Goal: Navigation & Orientation: Find specific page/section

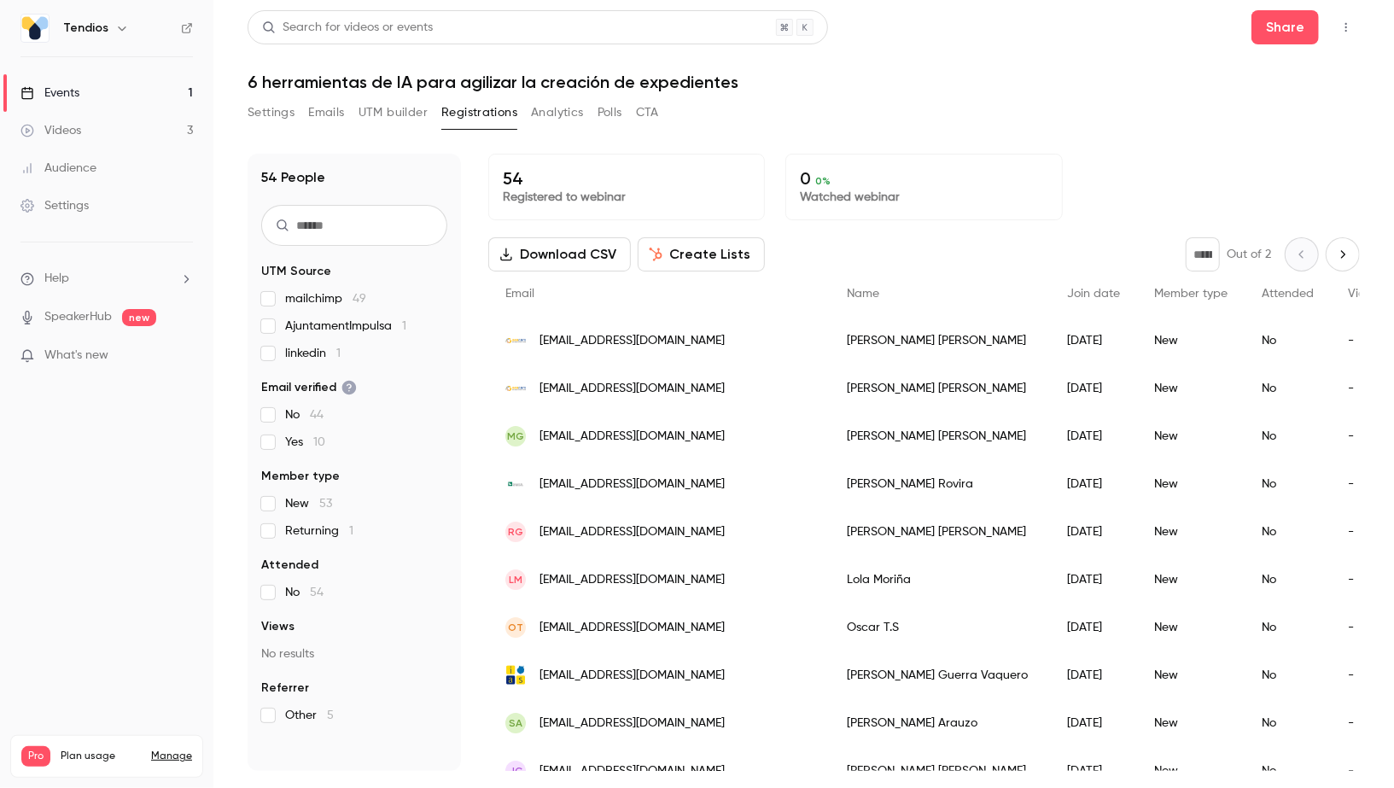
click at [101, 96] on link "Events 1" at bounding box center [106, 93] width 213 height 38
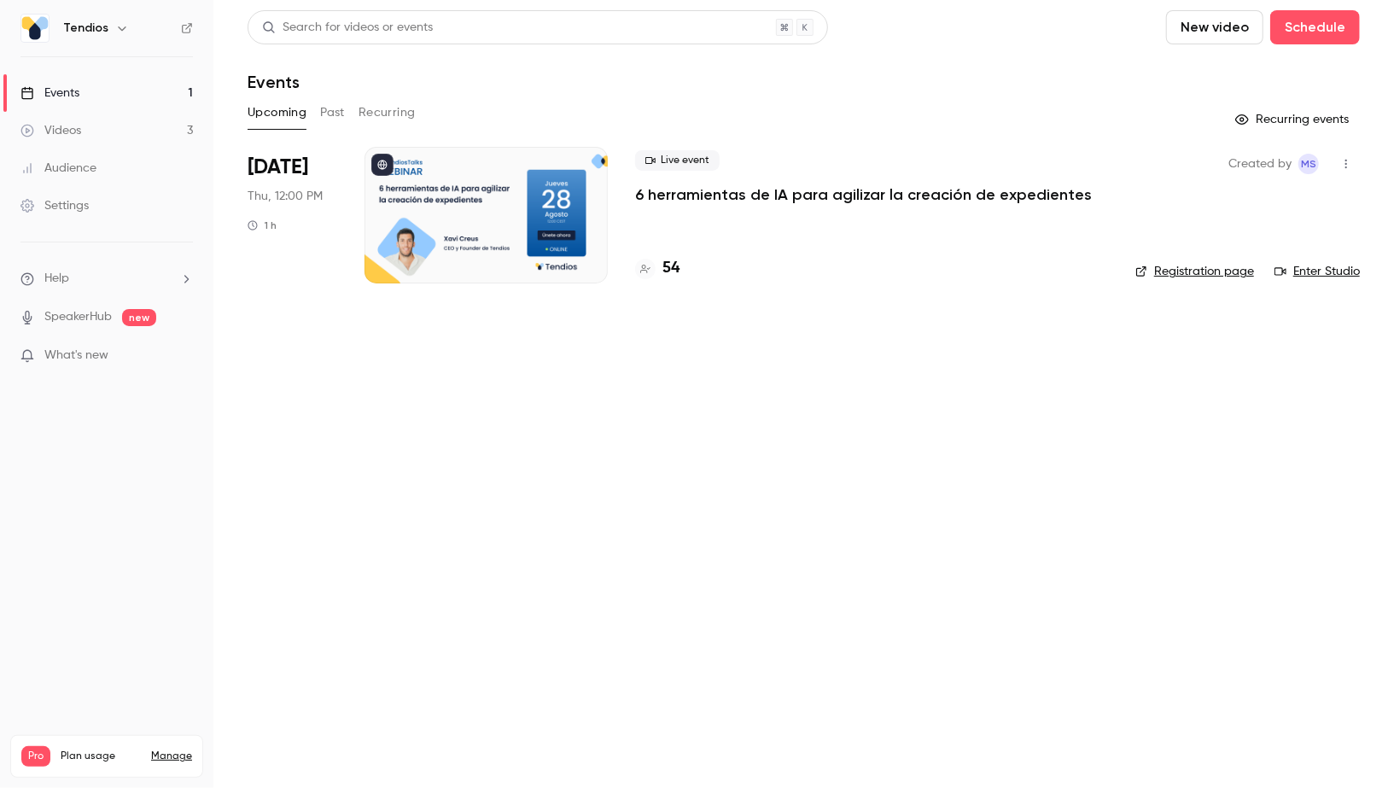
click at [100, 129] on link "Videos 3" at bounding box center [106, 131] width 213 height 38
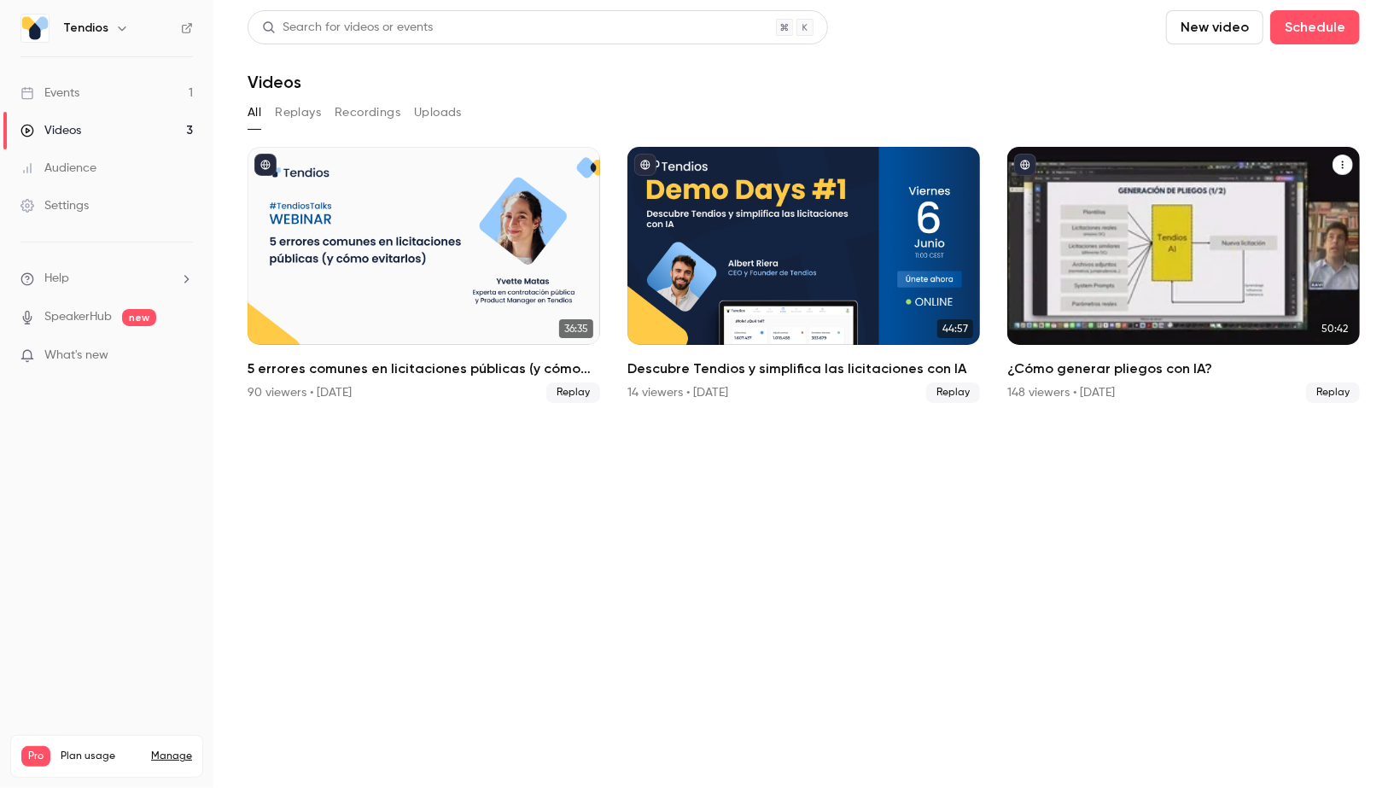
click at [1091, 383] on div "148 viewers • [DATE] Replay" at bounding box center [1183, 392] width 353 height 20
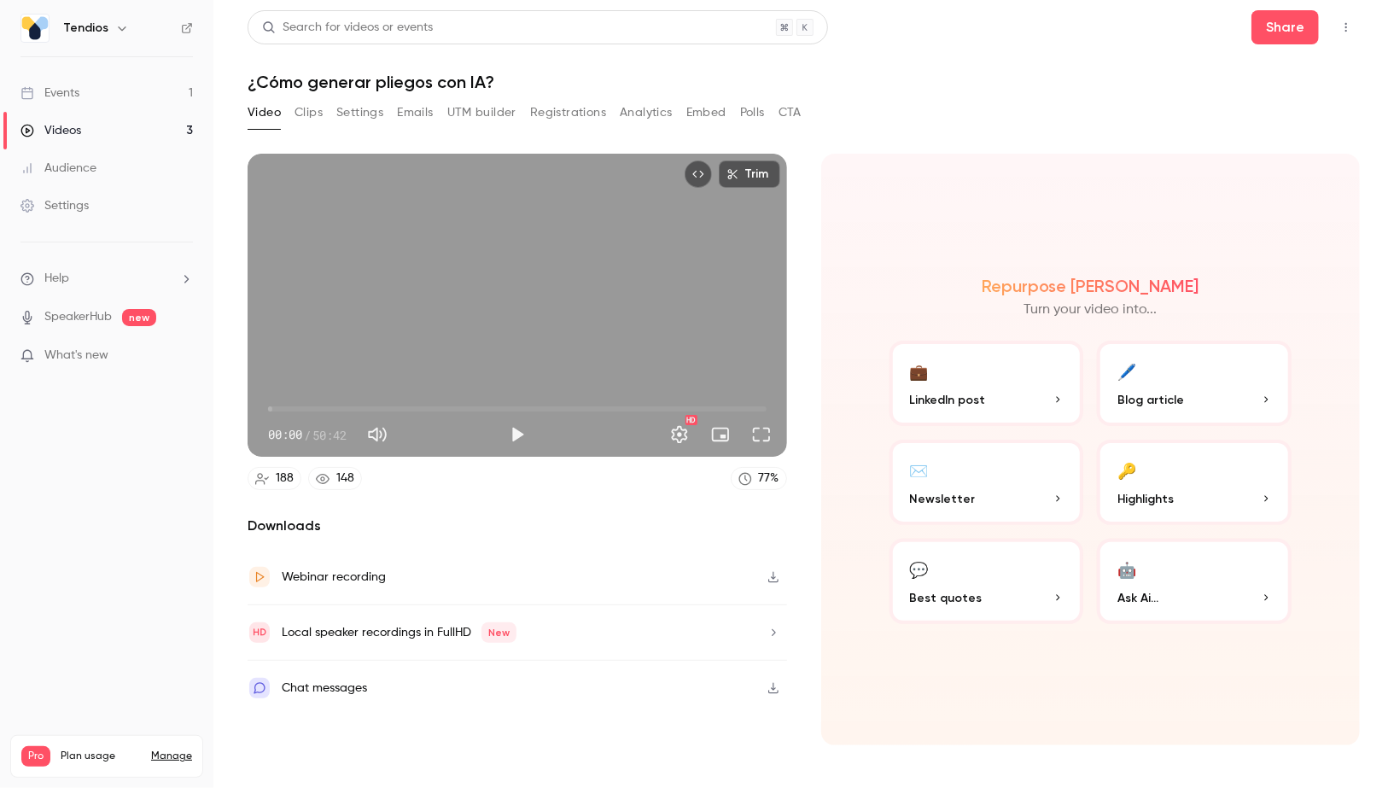
click at [354, 102] on button "Settings" at bounding box center [359, 112] width 47 height 27
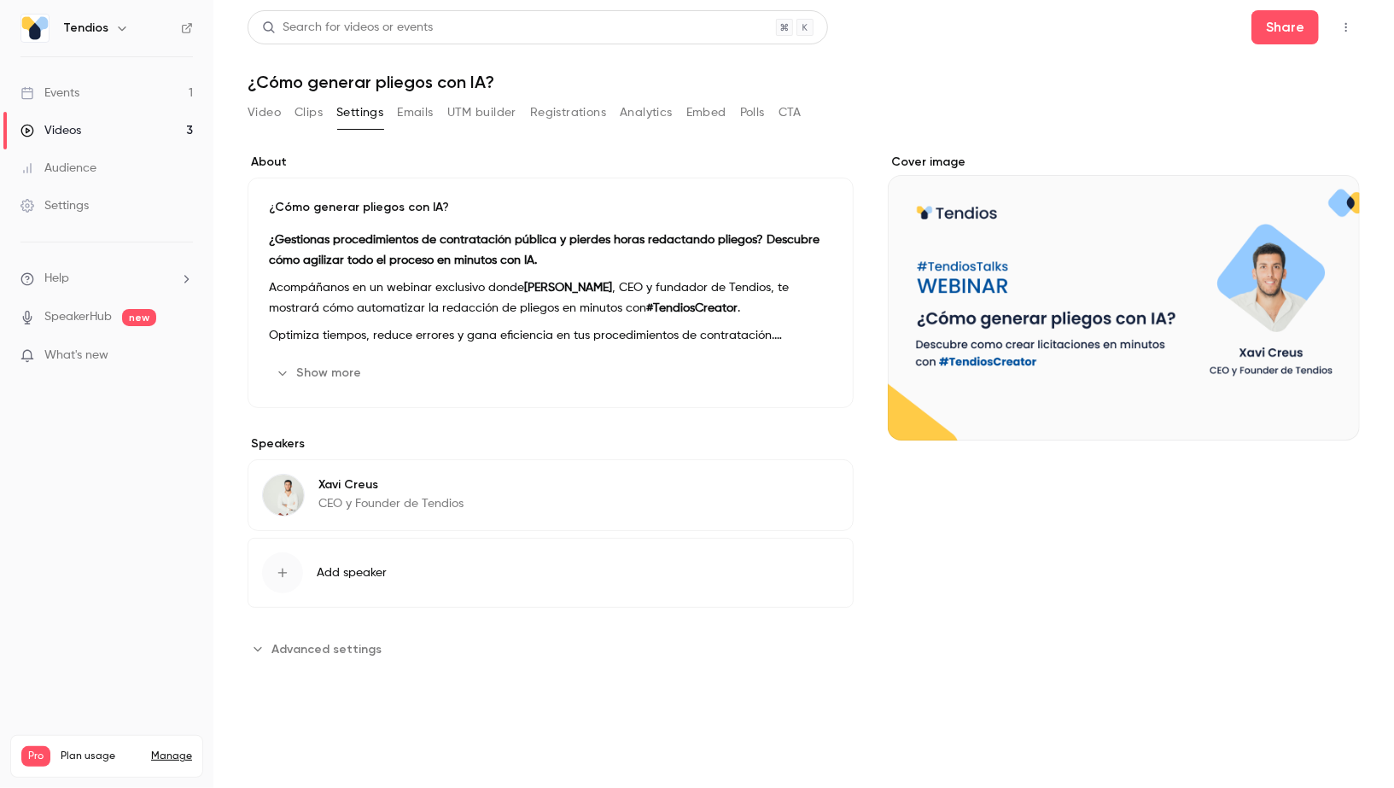
click at [276, 120] on button "Video" at bounding box center [264, 112] width 33 height 27
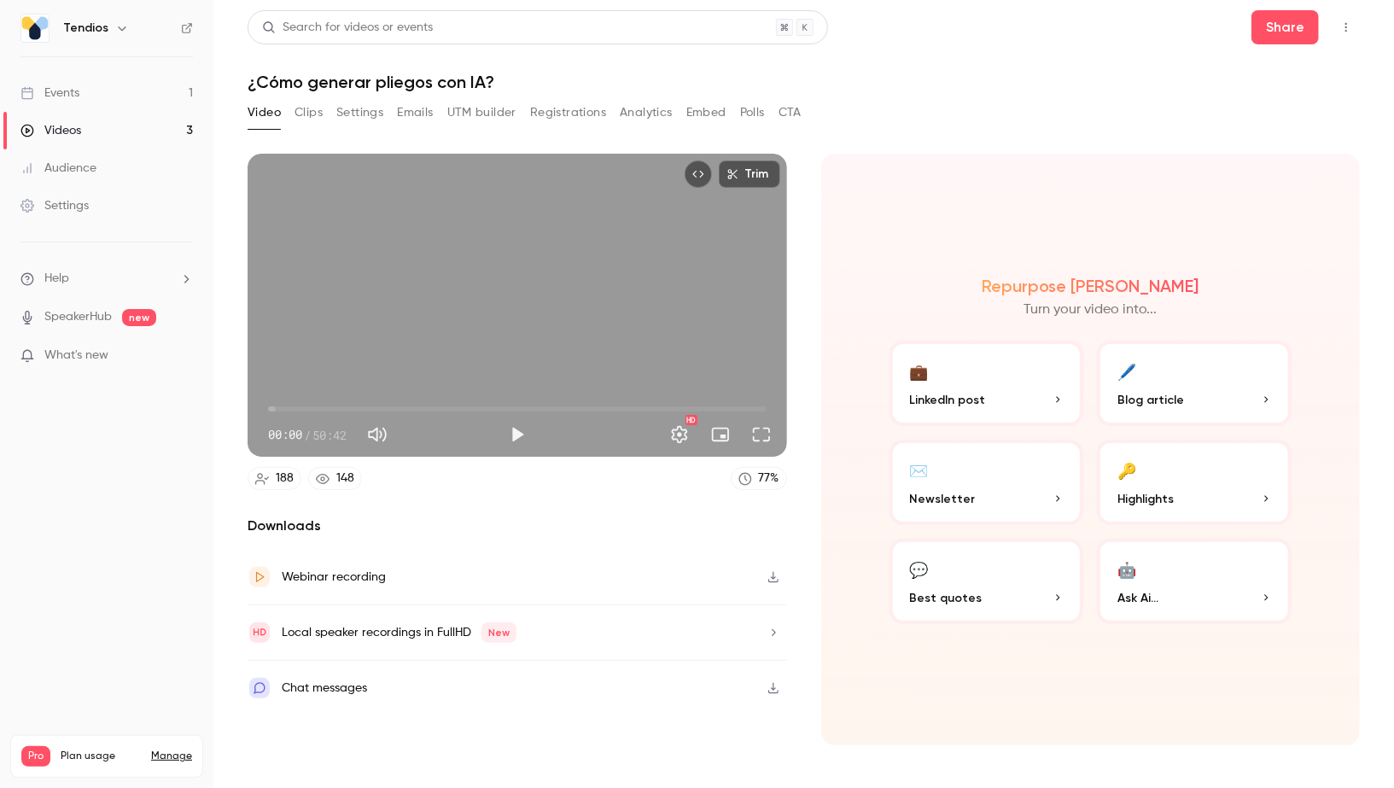
click at [591, 126] on div "Video Clips Settings Emails UTM builder Registrations Analytics Embed Polls CTA" at bounding box center [525, 116] width 554 height 34
click at [588, 120] on button "Registrations" at bounding box center [568, 112] width 76 height 27
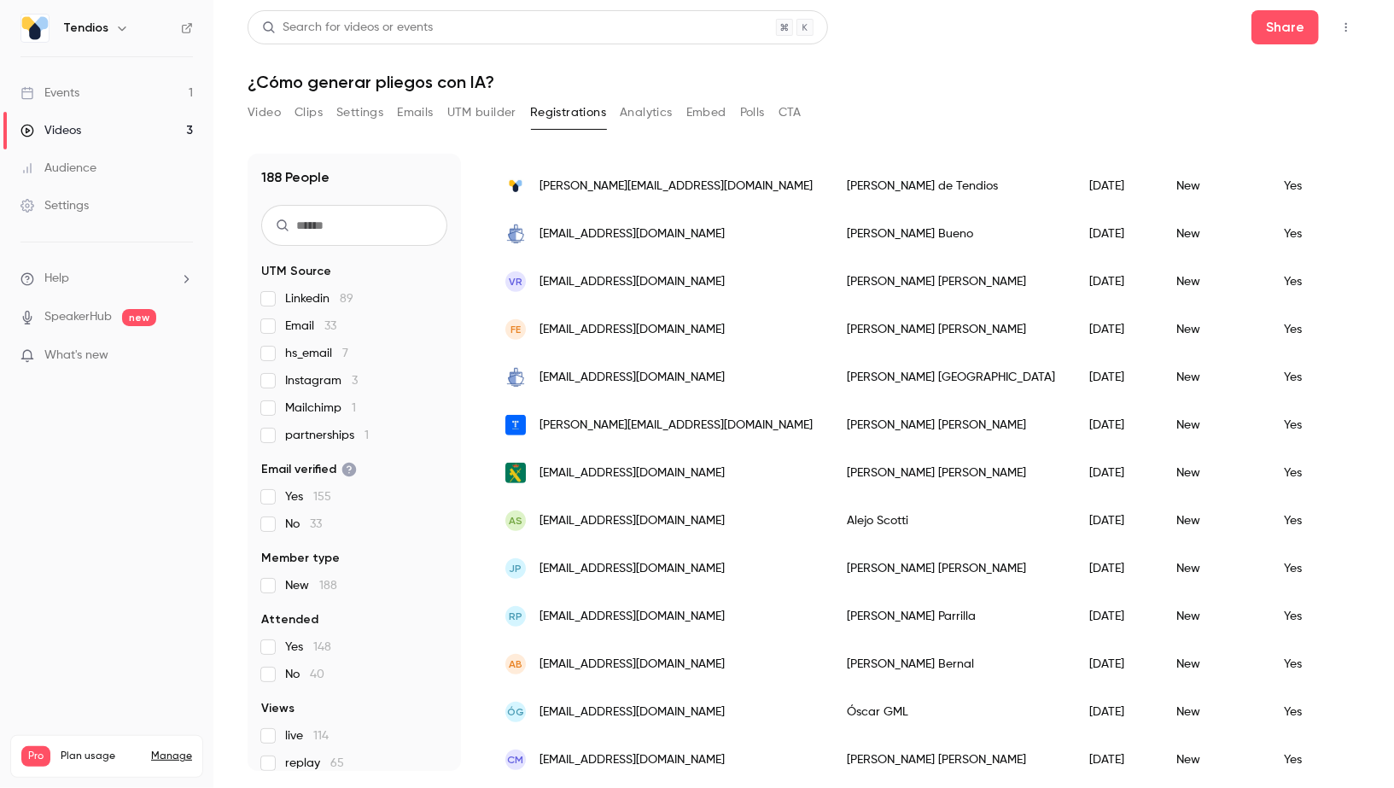
scroll to position [748, 0]
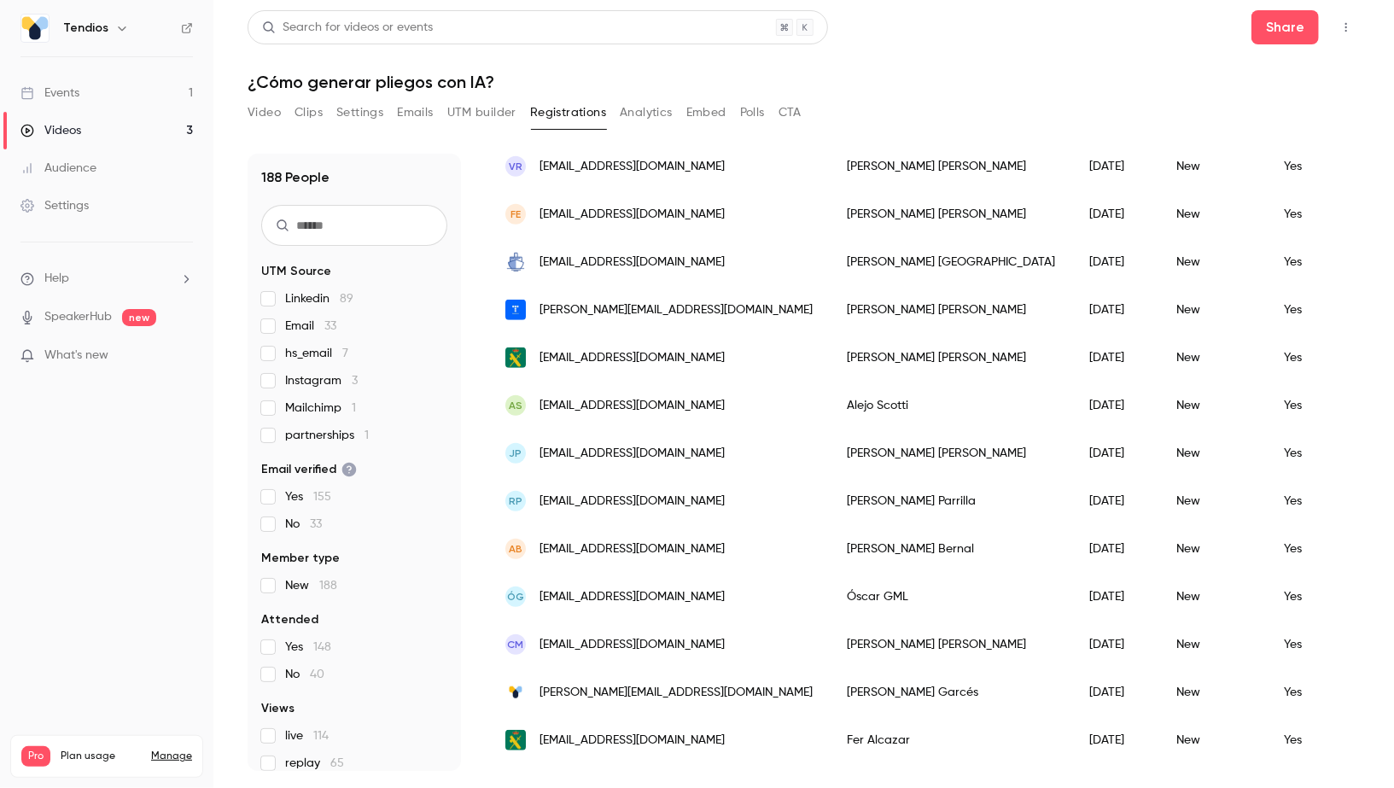
click at [126, 120] on link "Videos 3" at bounding box center [106, 131] width 213 height 38
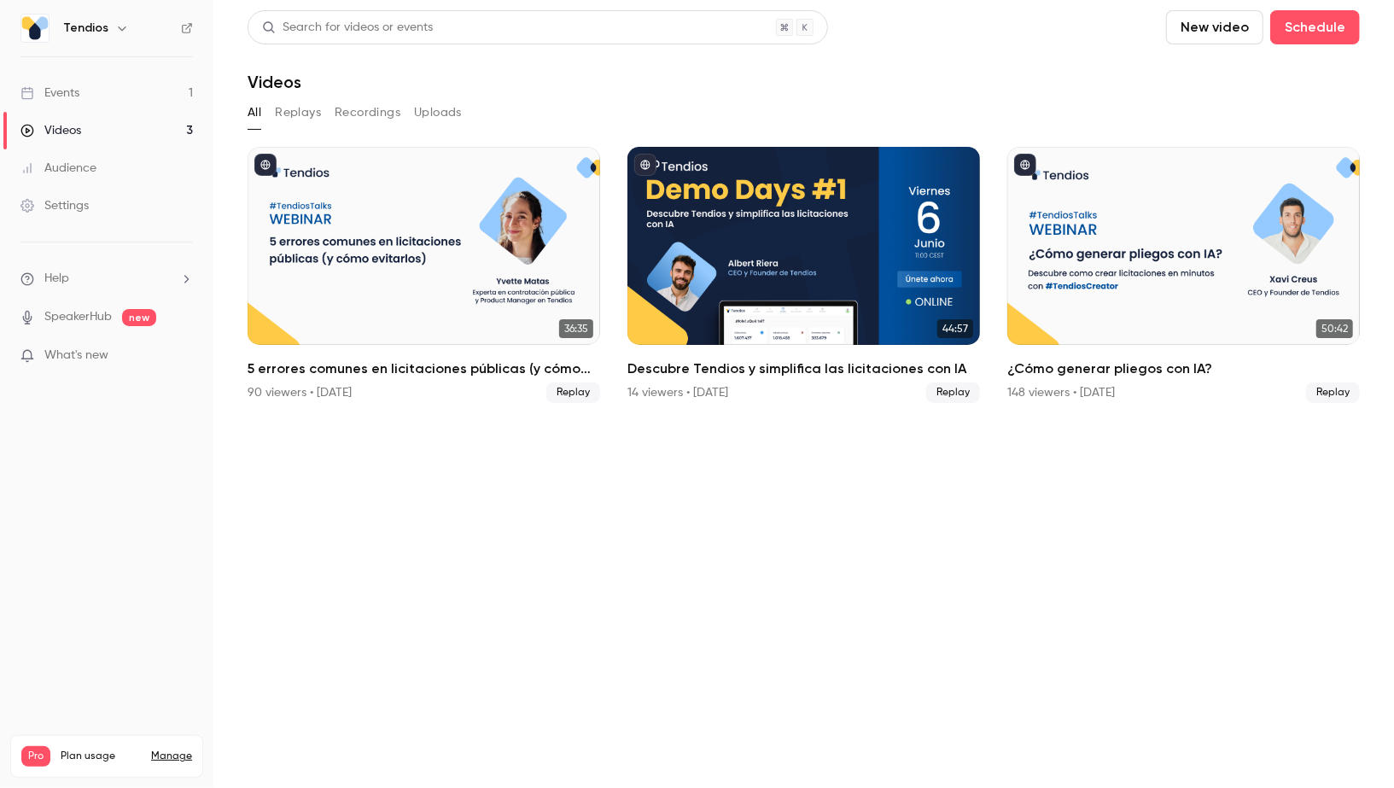
click at [151, 84] on link "Events 1" at bounding box center [106, 93] width 213 height 38
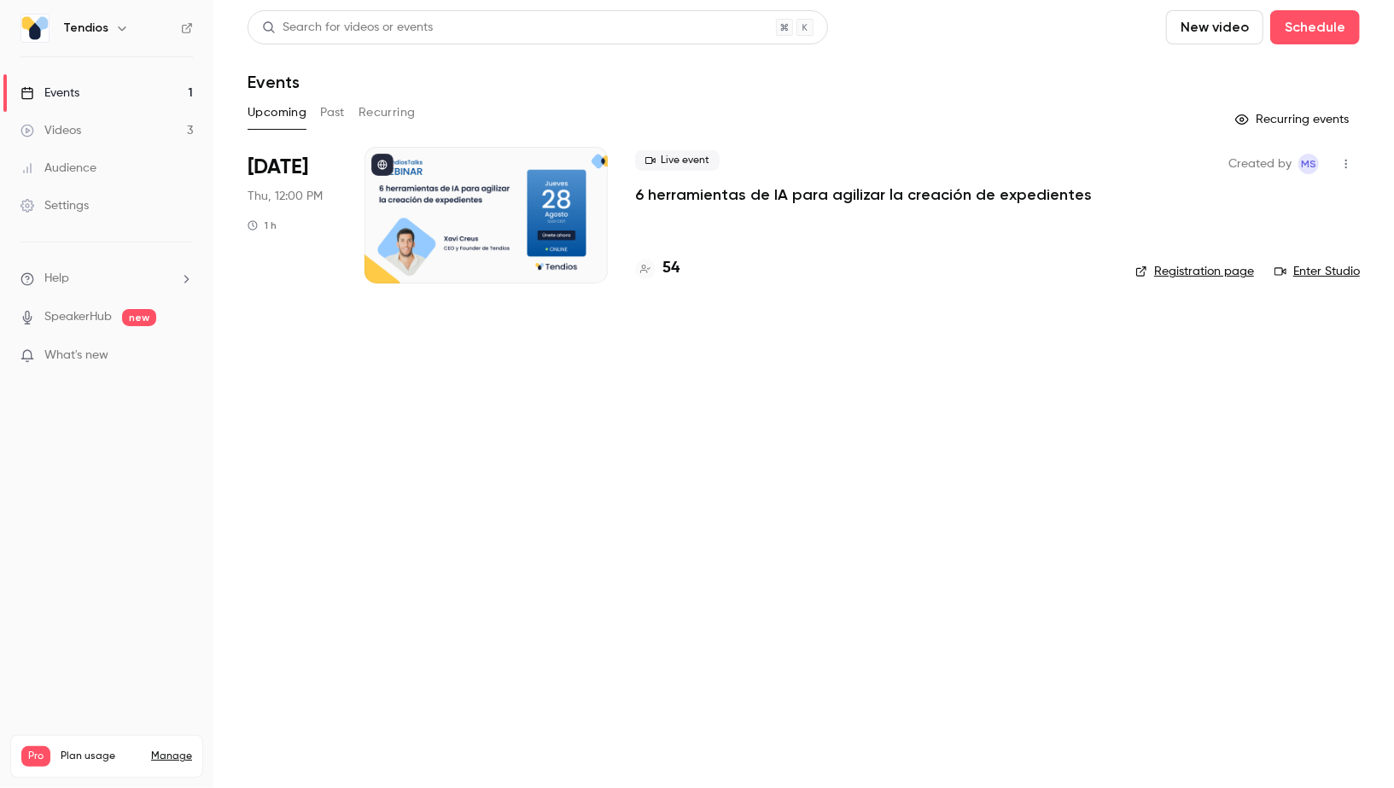
click at [674, 269] on h4 "54" at bounding box center [670, 268] width 17 height 23
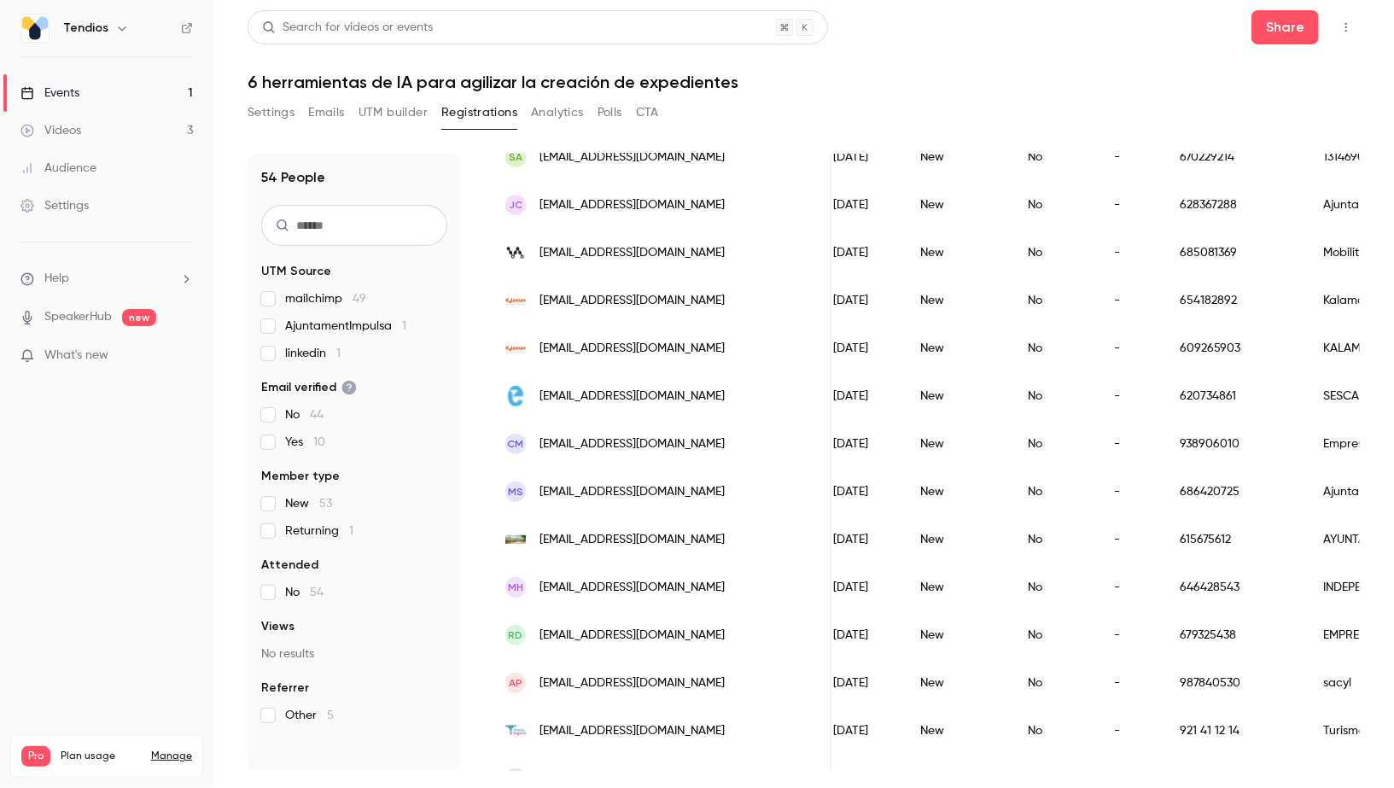
scroll to position [573, 0]
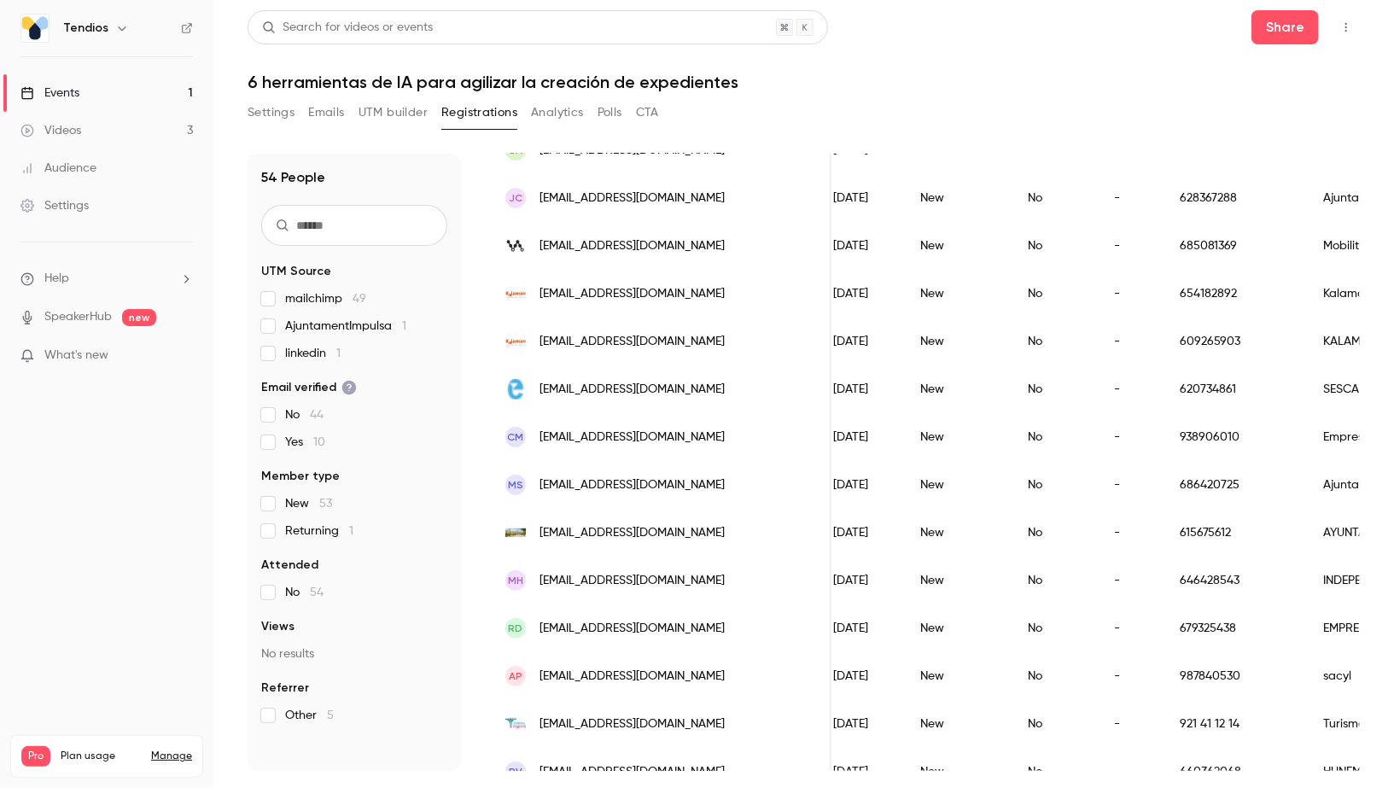
click at [66, 106] on link "Events 1" at bounding box center [106, 93] width 213 height 38
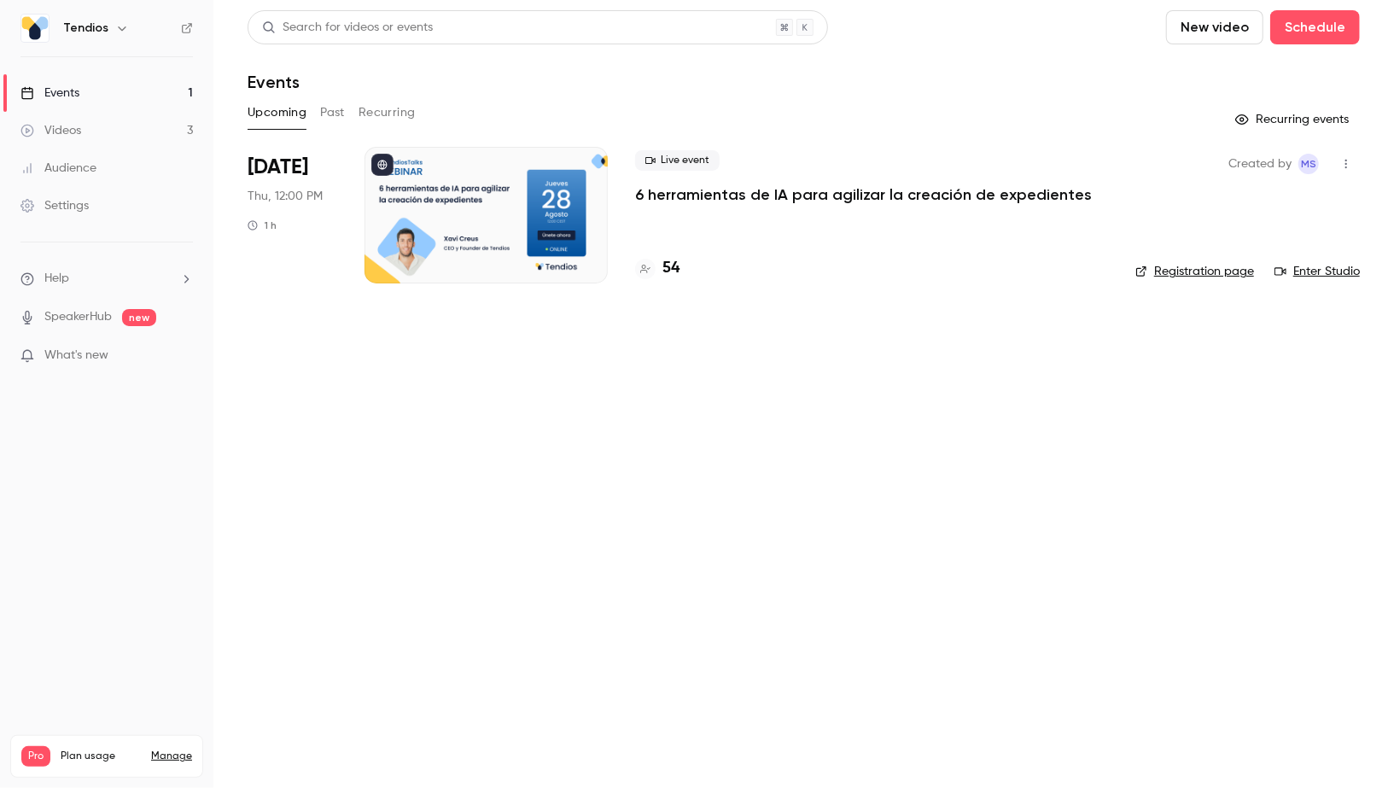
click at [94, 79] on link "Events 1" at bounding box center [106, 93] width 213 height 38
